Goal: Find specific page/section: Find specific page/section

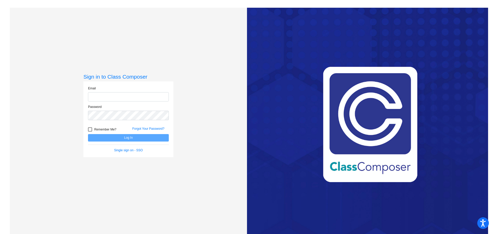
type input "[PERSON_NAME][EMAIL_ADDRESS][PERSON_NAME][DOMAIN_NAME]"
click at [119, 139] on button "Log In" at bounding box center [128, 137] width 81 height 7
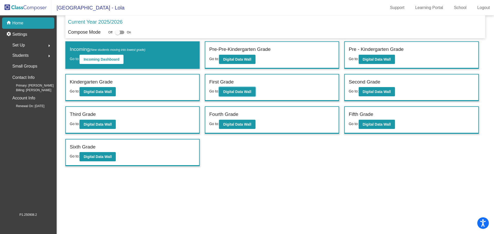
click at [229, 91] on b "Digital Data Wall" at bounding box center [237, 92] width 28 height 4
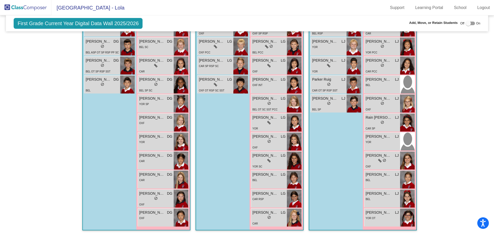
scroll to position [188, 0]
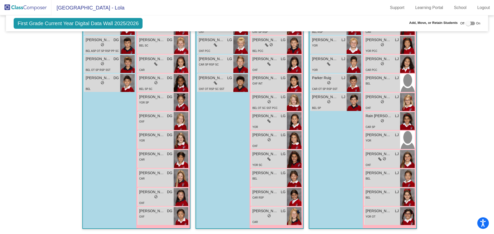
click at [88, 60] on span "[PERSON_NAME]" at bounding box center [99, 58] width 26 height 5
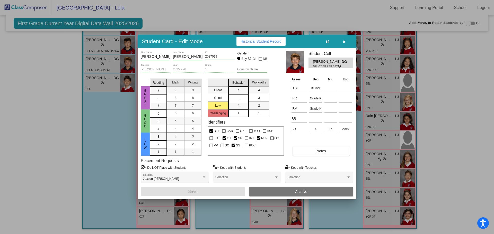
click at [265, 42] on span "Historical Student Record" at bounding box center [260, 41] width 41 height 4
click at [344, 42] on icon "button" at bounding box center [344, 42] width 3 height 4
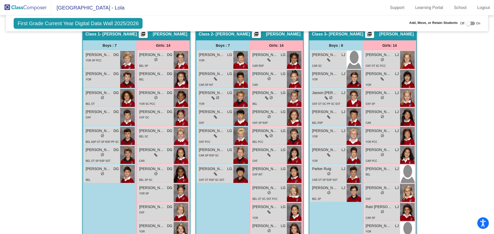
scroll to position [0, 0]
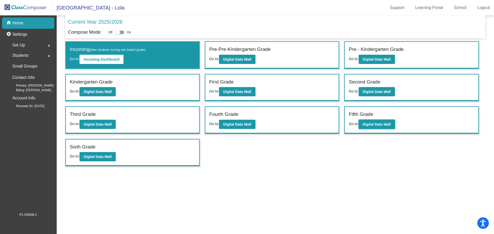
click at [374, 123] on b "Digital Data Wall" at bounding box center [377, 124] width 28 height 4
click at [386, 89] on button "Digital Data Wall" at bounding box center [376, 91] width 36 height 9
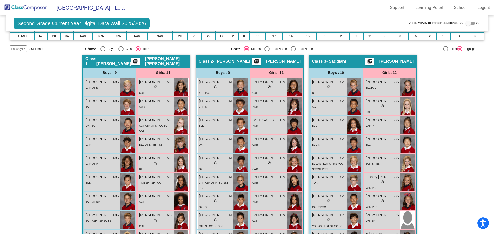
scroll to position [77, 0]
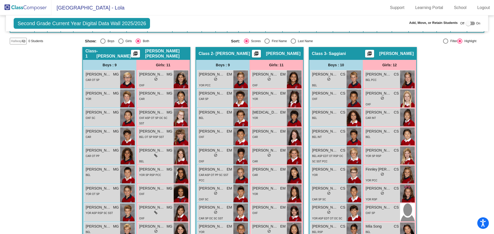
click at [238, 210] on img at bounding box center [240, 213] width 15 height 18
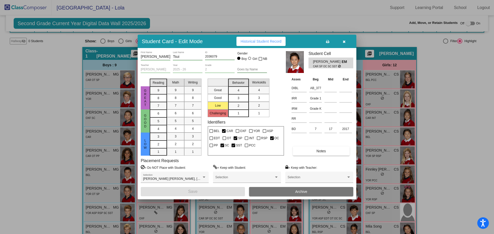
click at [343, 40] on icon "button" at bounding box center [344, 42] width 3 height 4
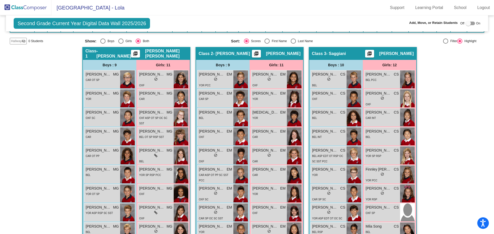
scroll to position [0, 0]
